Goal: Task Accomplishment & Management: Manage account settings

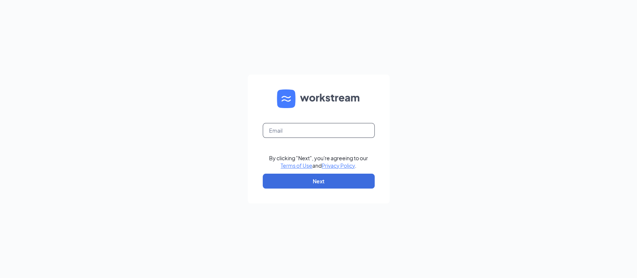
click at [284, 130] on input "text" at bounding box center [319, 130] width 112 height 15
type input "[EMAIL_ADDRESS][DOMAIN_NAME]"
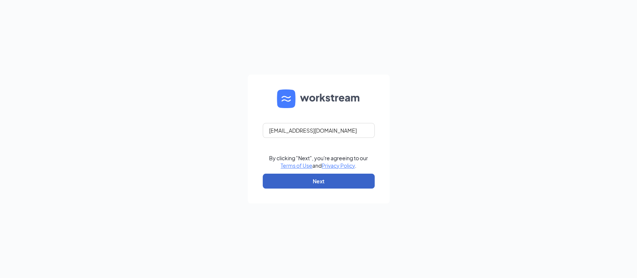
click at [312, 181] on button "Next" at bounding box center [319, 181] width 112 height 15
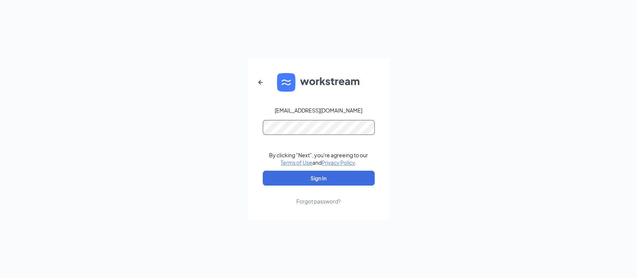
click at [263, 171] on button "Sign In" at bounding box center [319, 178] width 112 height 15
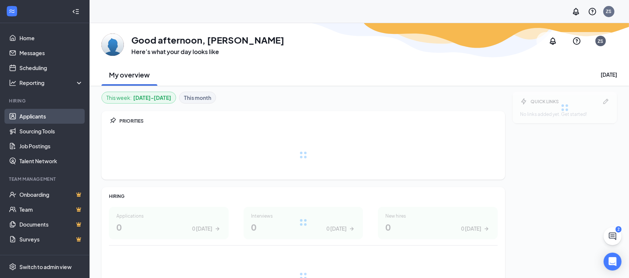
click at [30, 117] on link "Applicants" at bounding box center [51, 116] width 64 height 15
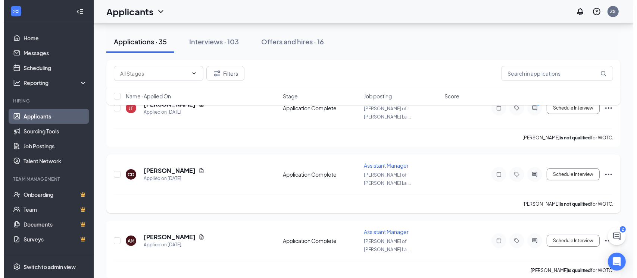
scroll to position [50, 0]
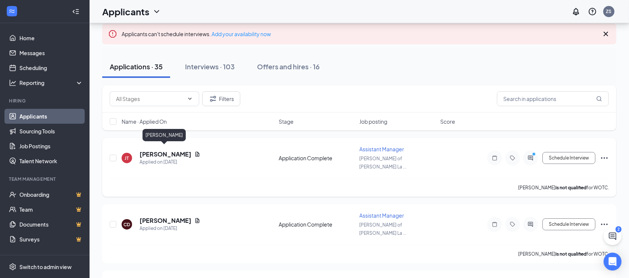
click at [175, 150] on h5 "[PERSON_NAME]" at bounding box center [166, 154] width 52 height 8
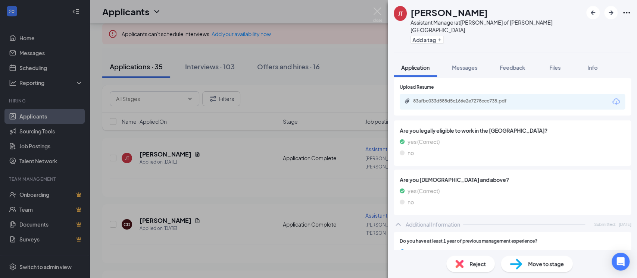
scroll to position [199, 0]
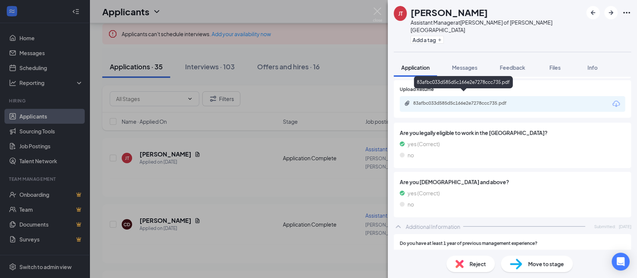
click at [485, 100] on div "83afbc033d585d5c166e2e7278ccc735.pdf" at bounding box center [465, 103] width 105 height 6
click at [378, 9] on img at bounding box center [377, 14] width 9 height 15
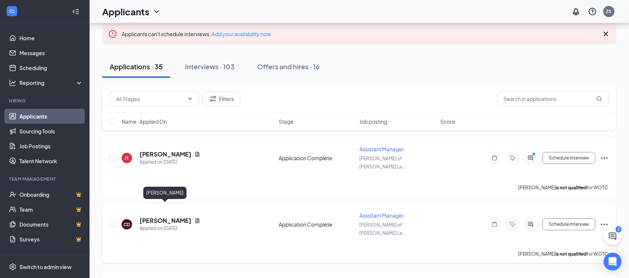
click at [166, 217] on h5 "Celeste Dunavan" at bounding box center [166, 221] width 52 height 8
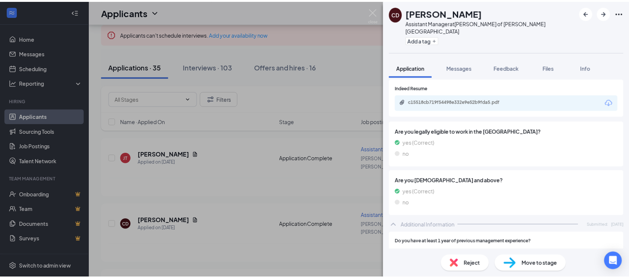
scroll to position [199, 0]
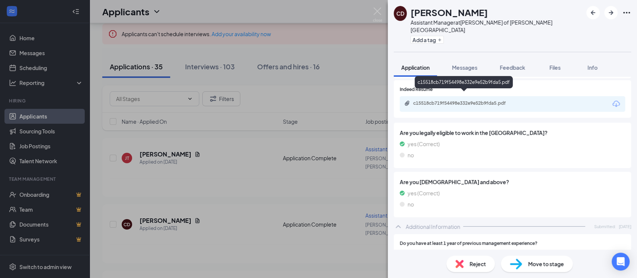
click at [467, 100] on div "c15518cb719f54498e332e9e52b9fda5.pdf" at bounding box center [465, 103] width 105 height 6
click at [378, 13] on img at bounding box center [377, 14] width 9 height 15
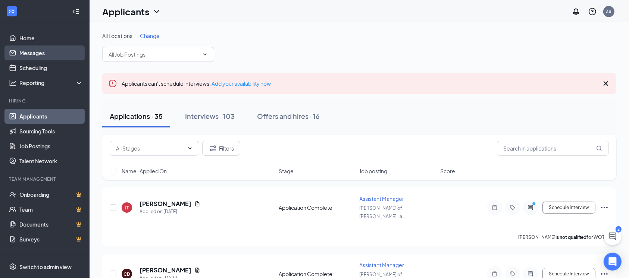
click at [39, 52] on link "Messages" at bounding box center [51, 53] width 64 height 15
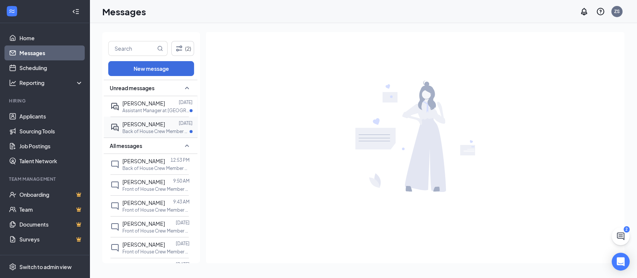
click at [149, 124] on span "Tina Szymanski" at bounding box center [143, 124] width 43 height 7
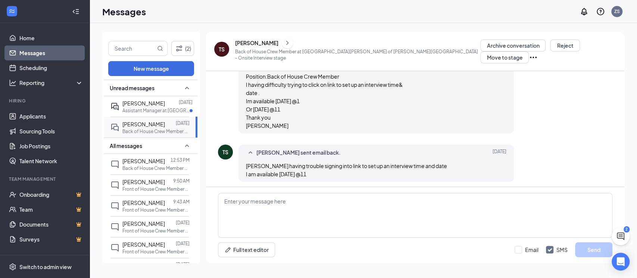
scroll to position [291, 0]
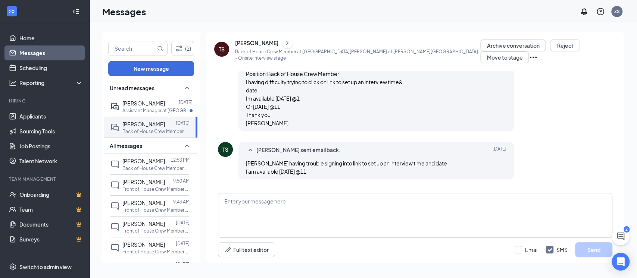
click at [267, 43] on div "Tina Szymanski" at bounding box center [256, 42] width 43 height 7
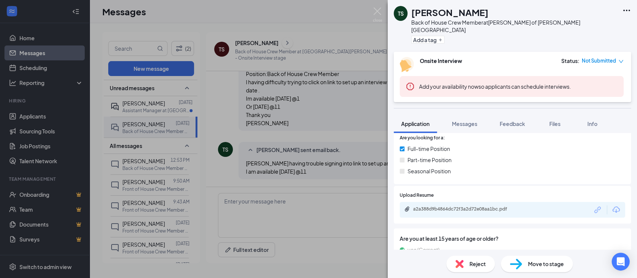
scroll to position [112, 0]
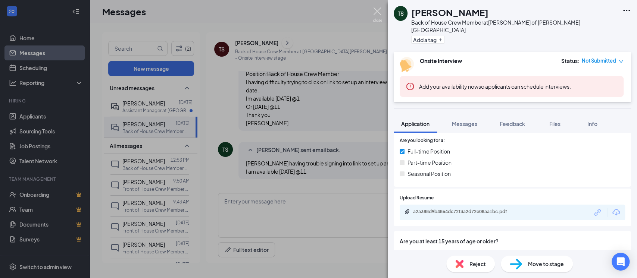
click at [376, 10] on img at bounding box center [377, 14] width 9 height 15
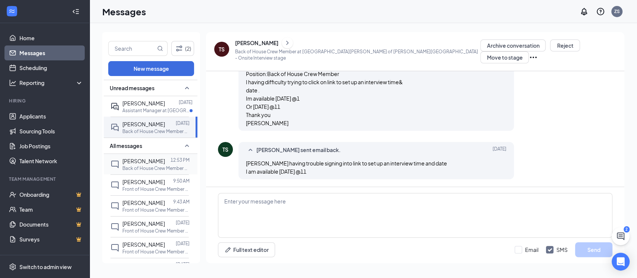
click at [142, 161] on span "Paul Gomes" at bounding box center [143, 161] width 43 height 7
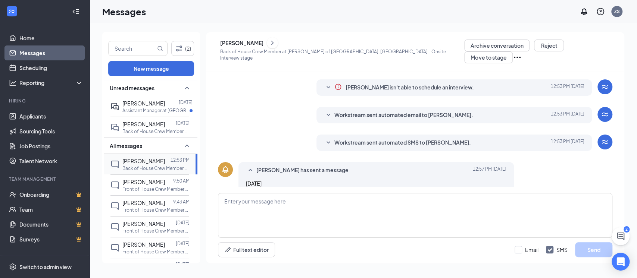
scroll to position [81, 0]
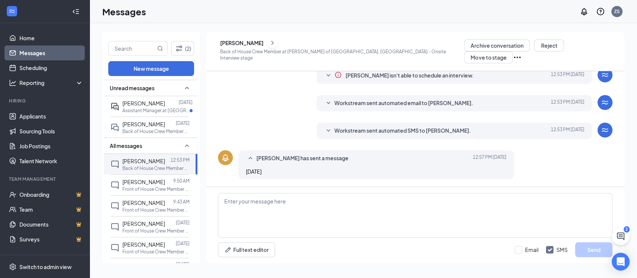
click at [254, 46] on div "Paul Gomes" at bounding box center [241, 42] width 43 height 7
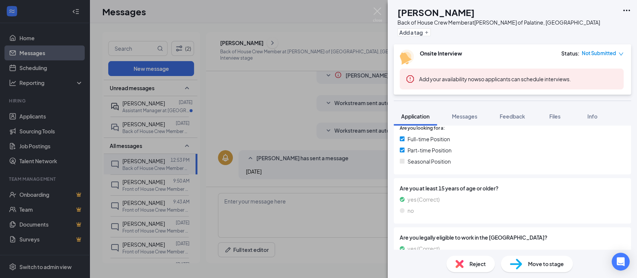
scroll to position [142, 0]
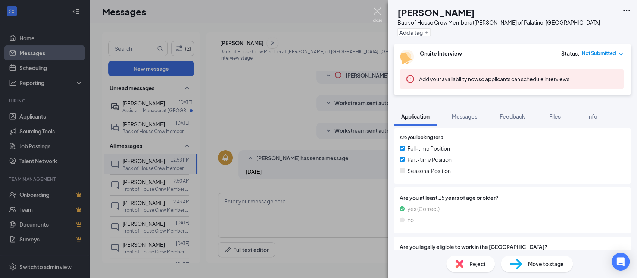
click at [376, 12] on img at bounding box center [377, 14] width 9 height 15
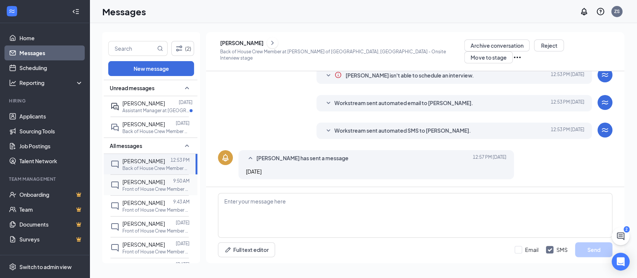
click at [144, 182] on span "Joy Shearer" at bounding box center [143, 182] width 43 height 7
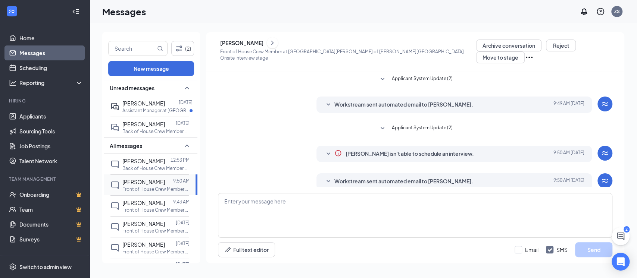
scroll to position [73, 0]
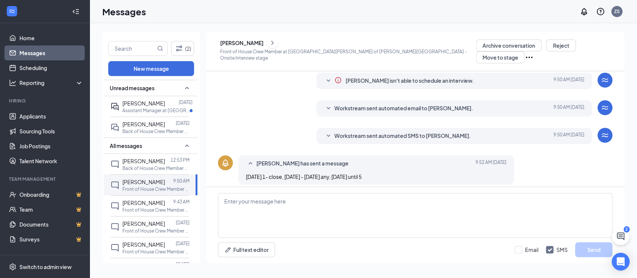
click at [254, 44] on div "Joy Shearer" at bounding box center [241, 42] width 43 height 7
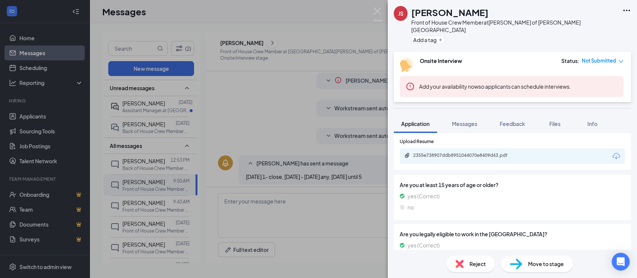
scroll to position [149, 0]
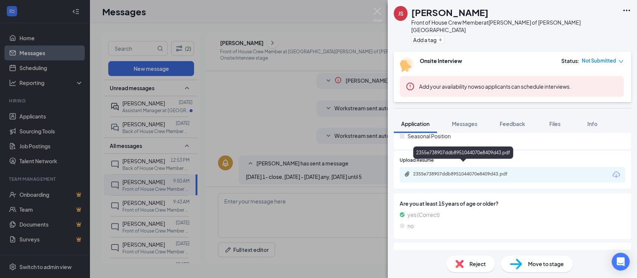
click at [483, 171] on div "2355e738907ddb8951044070e8409d43.pdf" at bounding box center [465, 174] width 105 height 6
click at [430, 171] on div "2355e738907ddb8951044070e8409d43.pdf" at bounding box center [465, 174] width 105 height 6
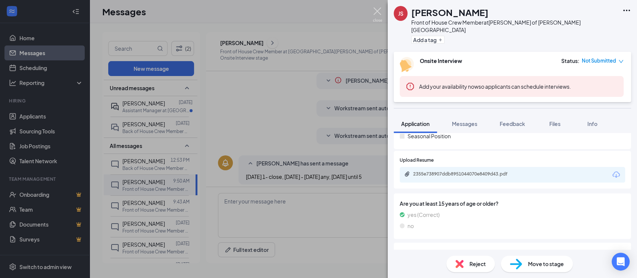
click at [377, 9] on img at bounding box center [377, 14] width 9 height 15
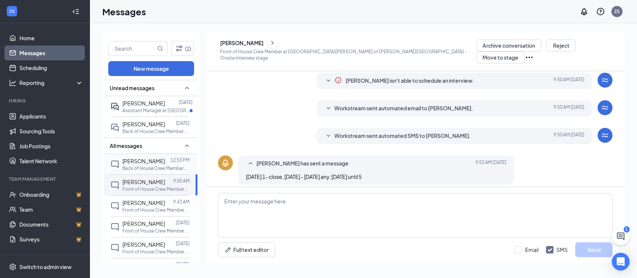
scroll to position [50, 0]
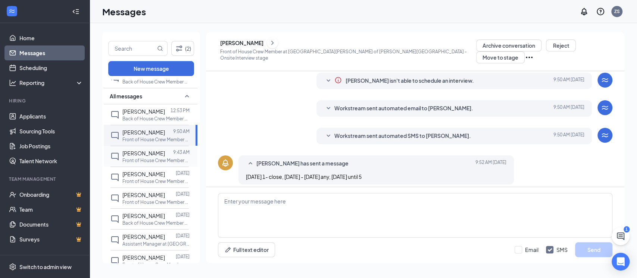
click at [129, 153] on span "Javon Mills" at bounding box center [143, 153] width 43 height 7
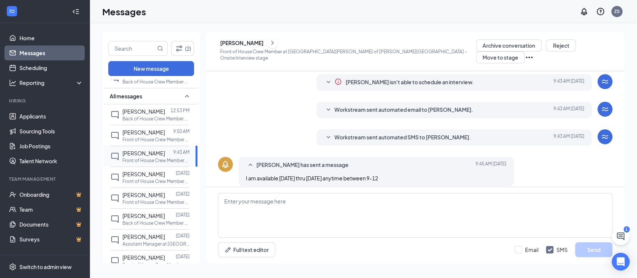
scroll to position [101, 0]
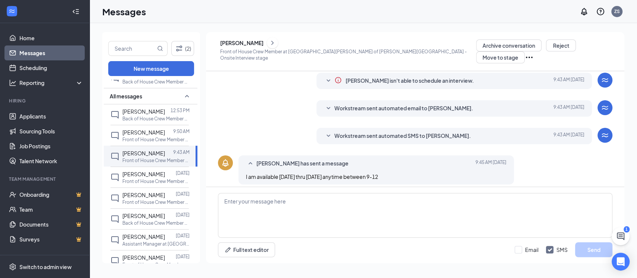
click at [248, 43] on div "Javon Mills" at bounding box center [241, 42] width 43 height 7
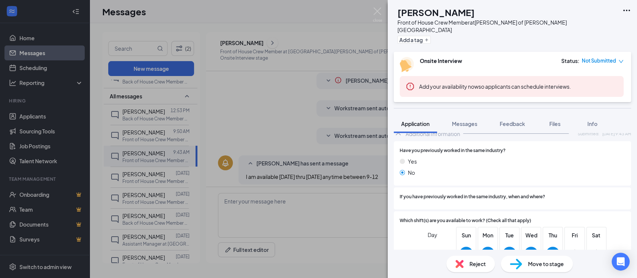
scroll to position [199, 0]
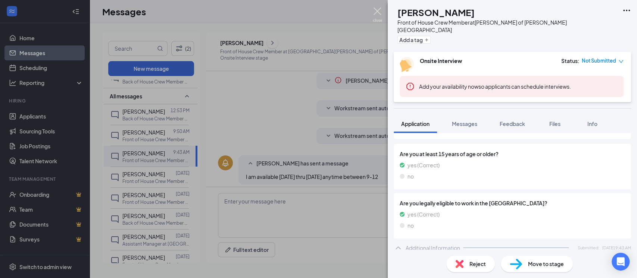
click at [377, 12] on img at bounding box center [377, 14] width 9 height 15
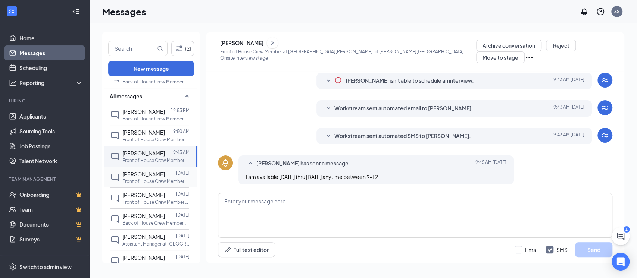
click at [149, 174] on span "Caelyn Craft" at bounding box center [143, 174] width 43 height 7
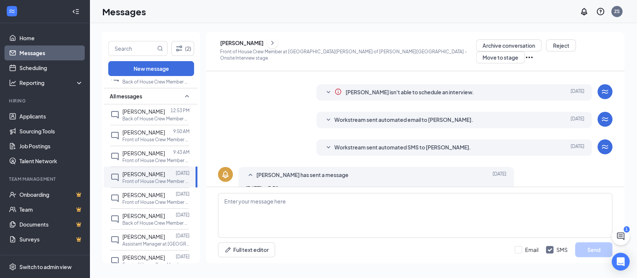
scroll to position [73, 0]
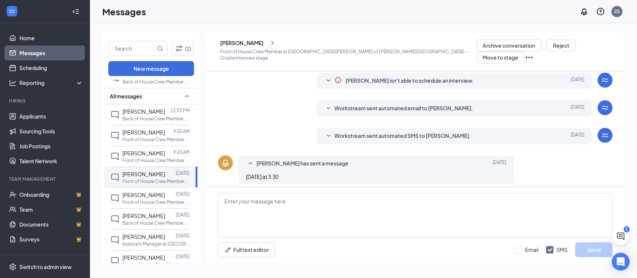
click at [253, 44] on div "Caelyn Craft" at bounding box center [241, 42] width 43 height 7
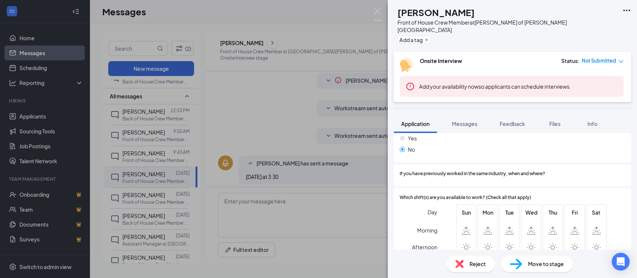
scroll to position [299, 0]
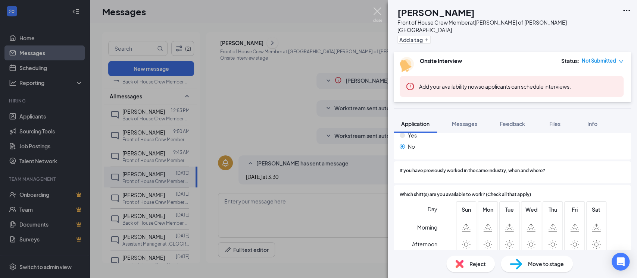
click at [379, 10] on img at bounding box center [377, 14] width 9 height 15
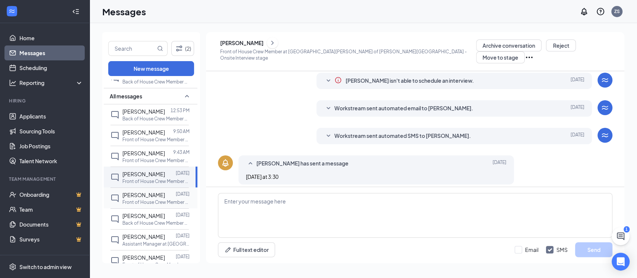
click at [149, 194] on span "MARKUS KULISEK" at bounding box center [143, 195] width 43 height 7
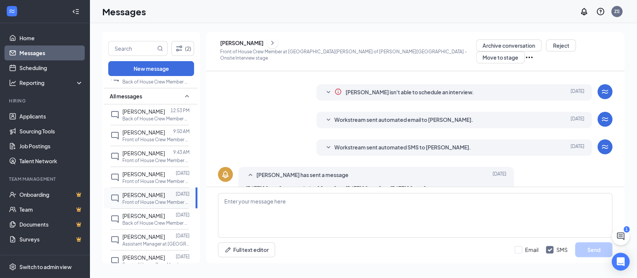
scroll to position [73, 0]
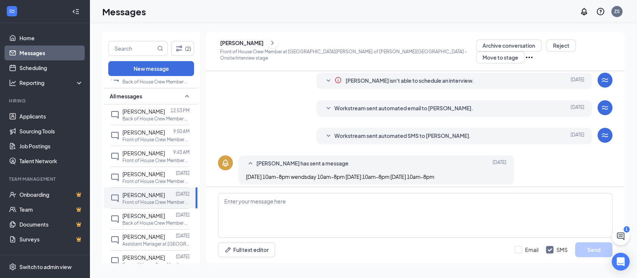
click at [263, 45] on div "MARKUS KULISEK" at bounding box center [241, 42] width 43 height 7
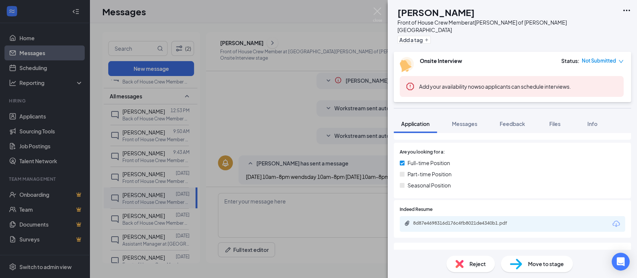
scroll to position [99, 0]
click at [463, 221] on div "8d87e4698316d176c4fb8021de4340b1.pdf" at bounding box center [465, 224] width 105 height 6
click at [379, 9] on img at bounding box center [377, 14] width 9 height 15
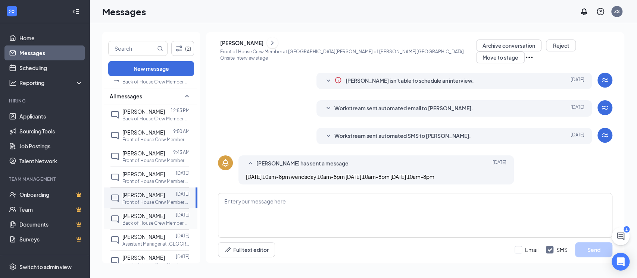
click at [149, 217] on span "Angelo Barrera" at bounding box center [143, 216] width 43 height 7
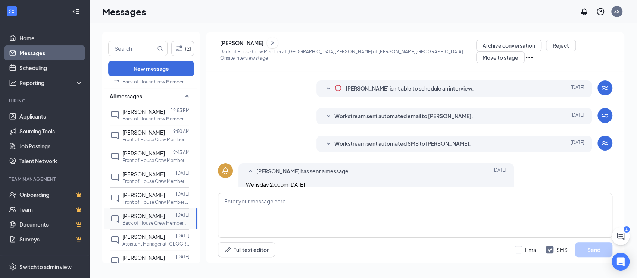
scroll to position [152, 0]
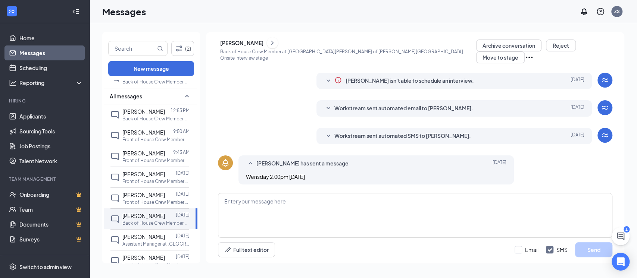
click at [264, 44] on div "Angelo Barrera" at bounding box center [241, 42] width 43 height 7
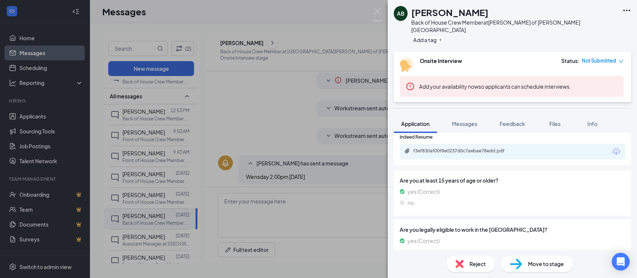
scroll to position [199, 0]
click at [471, 149] on div "f3ef830af00f8e0237d0c7aebae78edd.pdf" at bounding box center [465, 152] width 105 height 6
